Goal: Browse casually: Explore the website without a specific task or goal

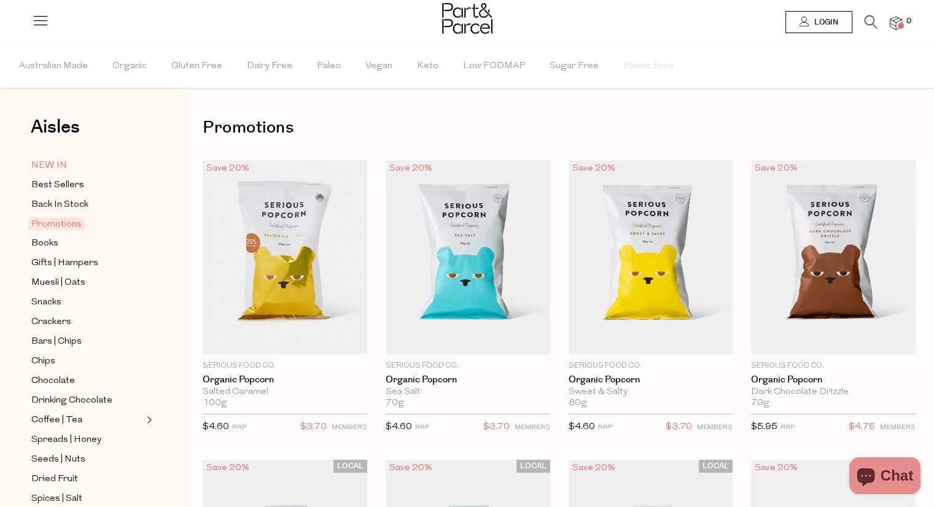
click at [91, 171] on link "NEW IN" at bounding box center [87, 165] width 112 height 15
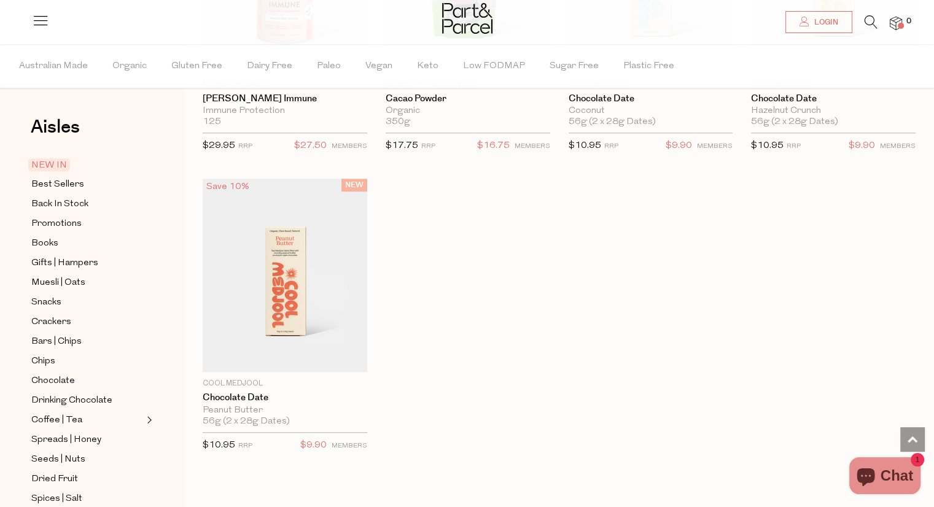
scroll to position [1034, 0]
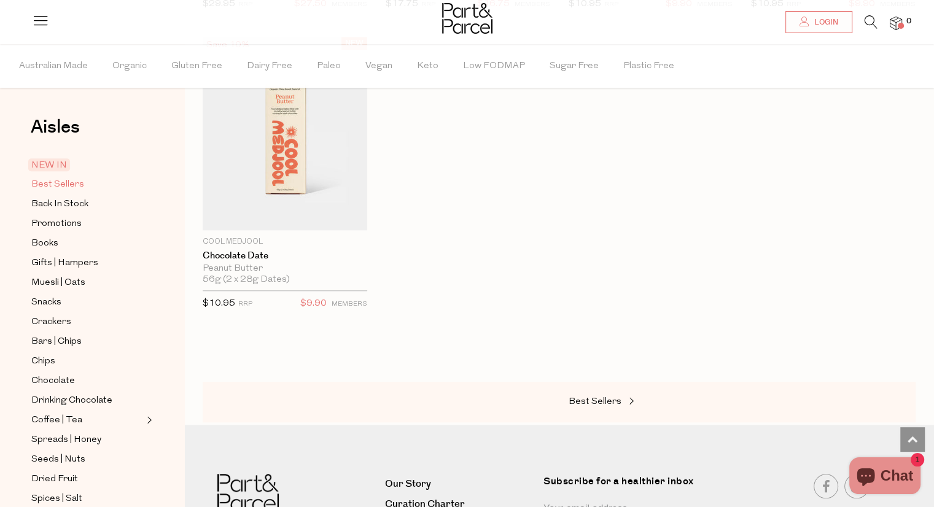
click at [34, 181] on span "Best Sellers" at bounding box center [57, 184] width 53 height 15
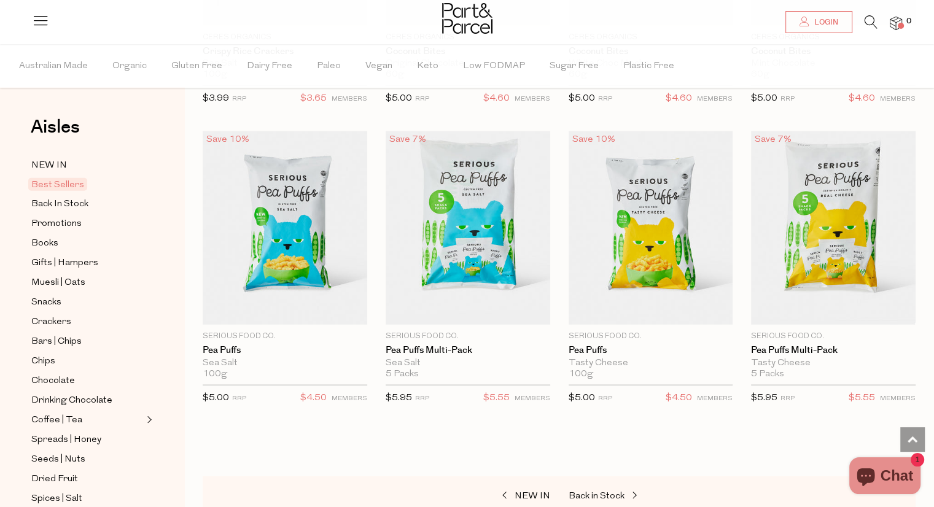
scroll to position [2749, 0]
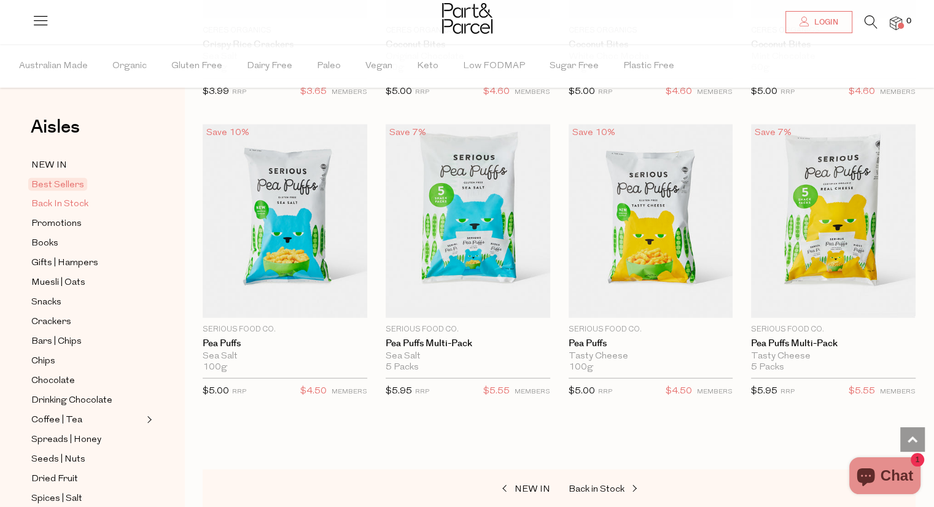
click at [74, 210] on span "Back In Stock" at bounding box center [59, 204] width 57 height 15
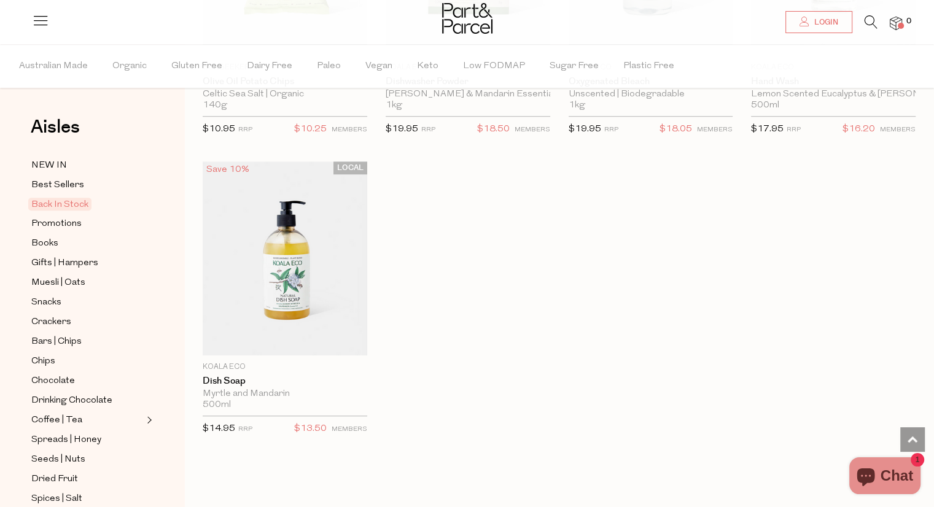
scroll to position [929, 0]
